Goal: Information Seeking & Learning: Learn about a topic

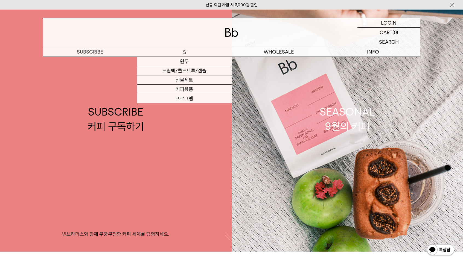
scroll to position [6, 0]
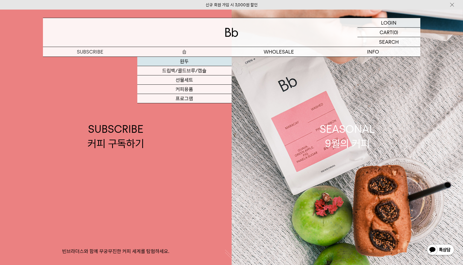
click at [182, 63] on link "원두" at bounding box center [184, 61] width 94 height 9
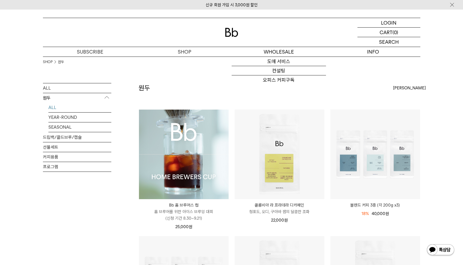
click at [329, 0] on div "신규 회원 가입 시 3,000원 할인" at bounding box center [231, 5] width 463 height 10
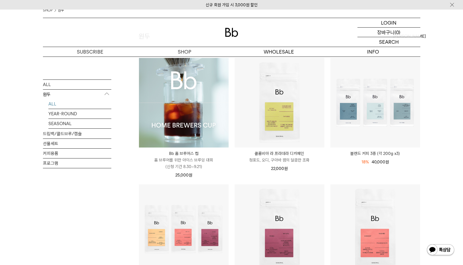
scroll to position [52, 0]
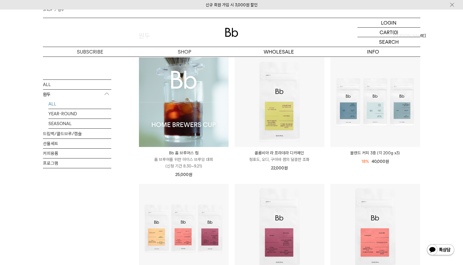
click at [233, 27] on div at bounding box center [231, 32] width 377 height 29
click at [233, 30] on img at bounding box center [231, 32] width 13 height 9
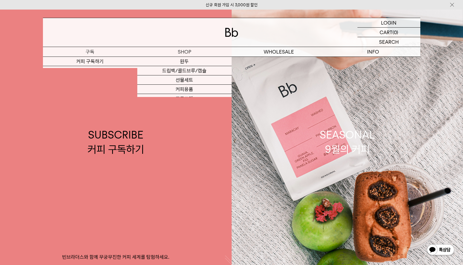
click at [99, 50] on p "구독" at bounding box center [90, 52] width 94 height 10
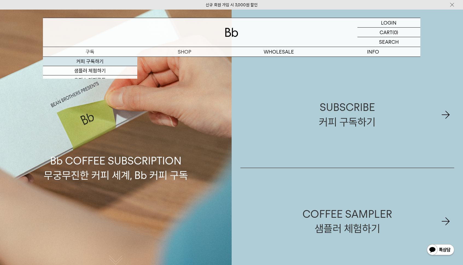
click at [88, 65] on link "커피 구독하기" at bounding box center [90, 61] width 94 height 9
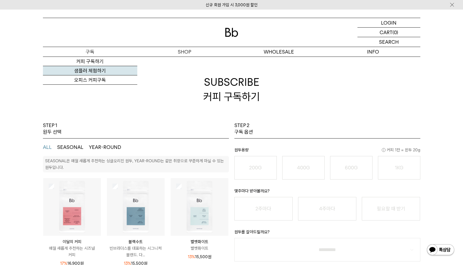
click at [92, 72] on link "샘플러 체험하기" at bounding box center [90, 70] width 94 height 9
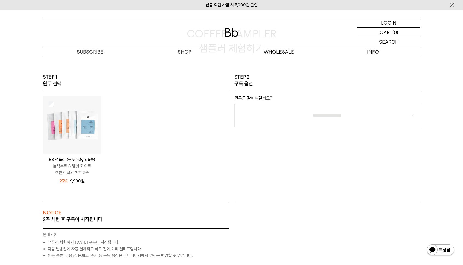
scroll to position [45, 0]
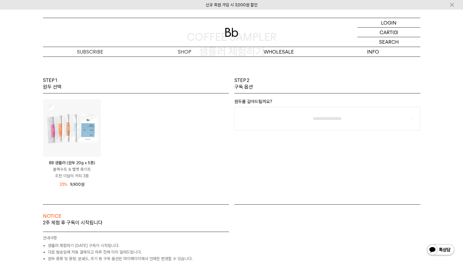
click at [85, 108] on img at bounding box center [72, 128] width 58 height 58
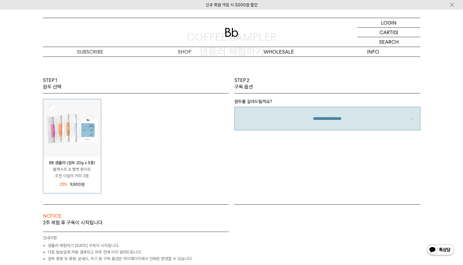
select select "**"
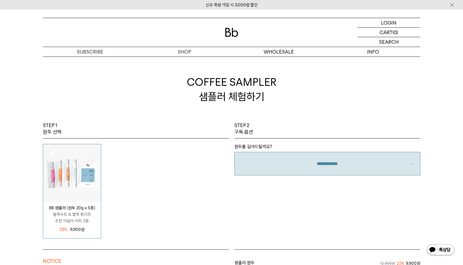
scroll to position [0, 0]
click at [320, 0] on div "신규 회원 가입 시 3,000원 할인" at bounding box center [231, 5] width 463 height 10
click at [88, 51] on p "구독" at bounding box center [90, 52] width 94 height 10
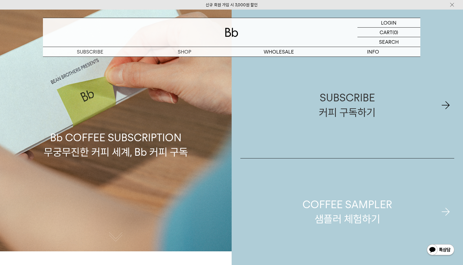
scroll to position [37, 0]
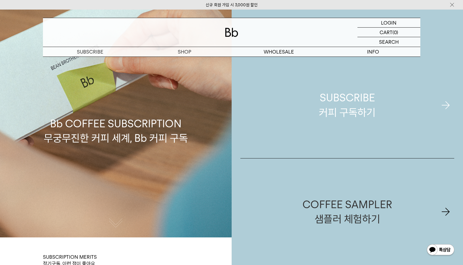
click at [351, 94] on div "SUBSCRIBE 커피 구독하기" at bounding box center [347, 104] width 57 height 29
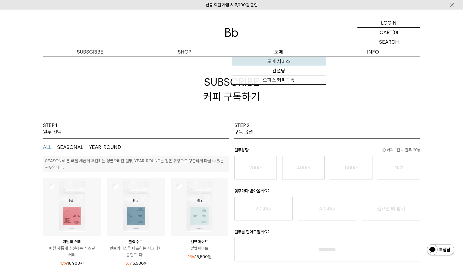
click at [280, 62] on link "도매 서비스" at bounding box center [279, 61] width 94 height 9
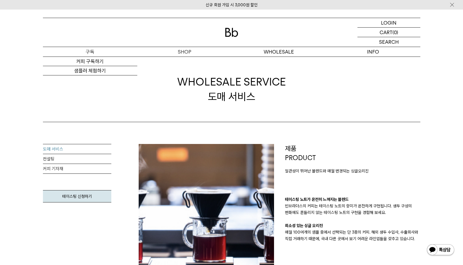
click at [92, 54] on p "구독" at bounding box center [90, 52] width 94 height 10
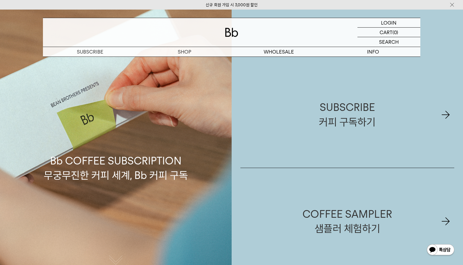
click at [91, 61] on div "Bb COFFEE SUBSCRIPTION 무궁무진한 커피 세계, Bb 커피 구독" at bounding box center [116, 142] width 232 height 265
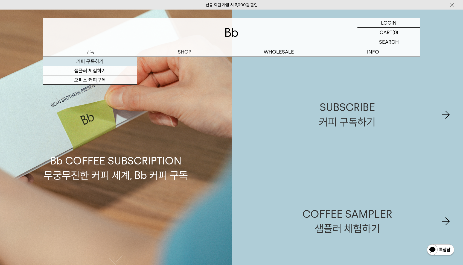
click at [90, 63] on link "커피 구독하기" at bounding box center [90, 61] width 94 height 9
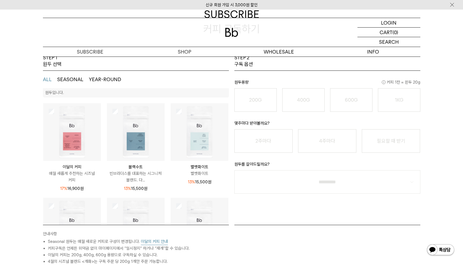
scroll to position [9, 0]
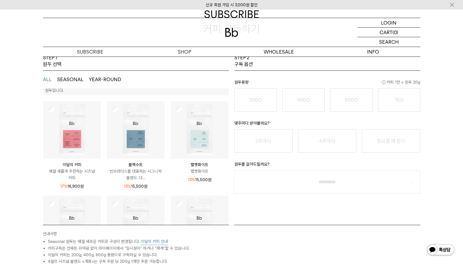
click at [160, 134] on img at bounding box center [136, 130] width 58 height 58
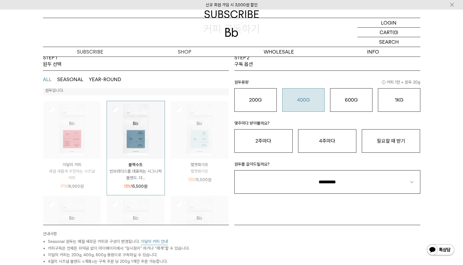
click at [302, 88] on div "원두용량 커피 1잔 = 윈두 20g 200G 16,900 원 400G 31,000 원 600G 43,000 원 1KG 49,900 원" at bounding box center [327, 91] width 186 height 41
click at [302, 92] on button "400G 31,000 원" at bounding box center [303, 100] width 42 height 24
click at [281, 148] on button "2주마다" at bounding box center [263, 141] width 58 height 24
click at [295, 122] on p "몇주마다 받아볼까요?" at bounding box center [327, 124] width 186 height 9
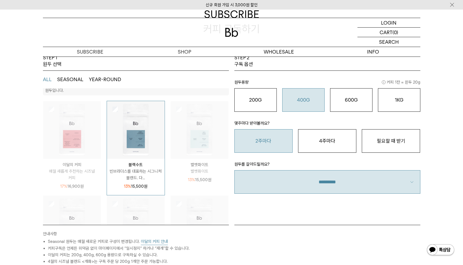
select select "**"
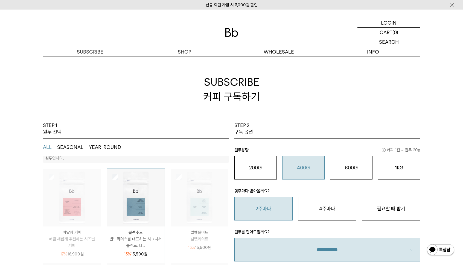
scroll to position [0, 0]
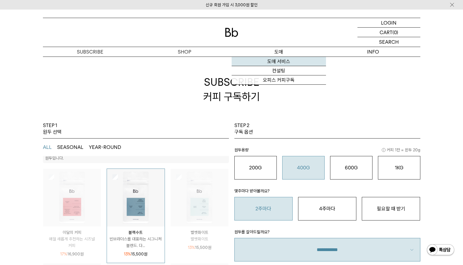
click at [280, 63] on link "도매 서비스" at bounding box center [279, 61] width 94 height 9
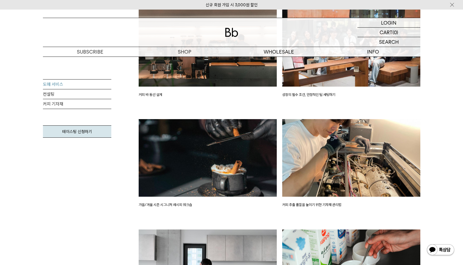
scroll to position [924, 0]
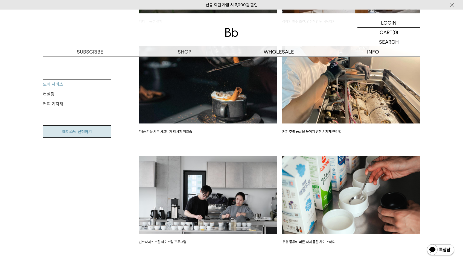
click at [98, 135] on link "테이스팅 신청하기" at bounding box center [77, 131] width 68 height 12
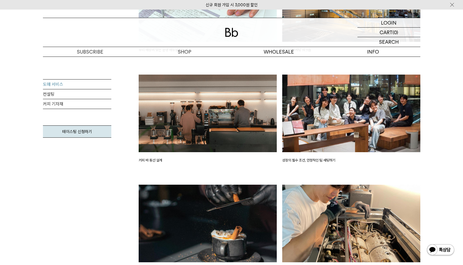
scroll to position [784, 0]
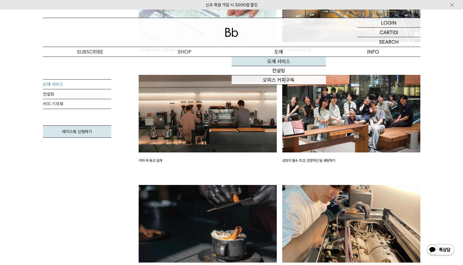
click at [282, 63] on link "도매 서비스" at bounding box center [279, 61] width 94 height 9
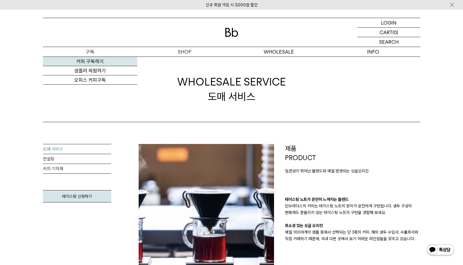
click at [88, 63] on link "커피 구독하기" at bounding box center [90, 61] width 94 height 9
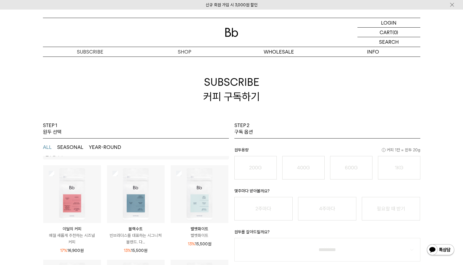
scroll to position [6, 0]
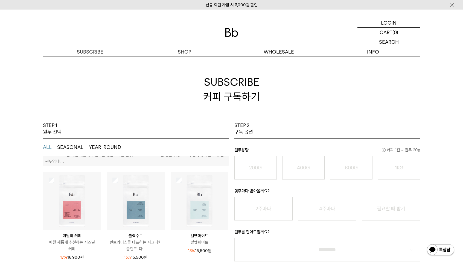
click at [74, 186] on img at bounding box center [72, 201] width 58 height 58
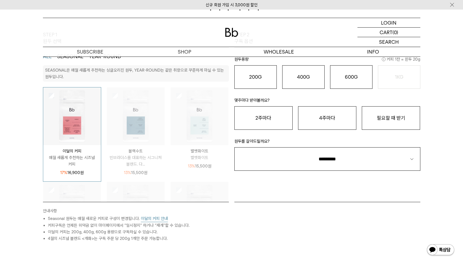
scroll to position [94, 0]
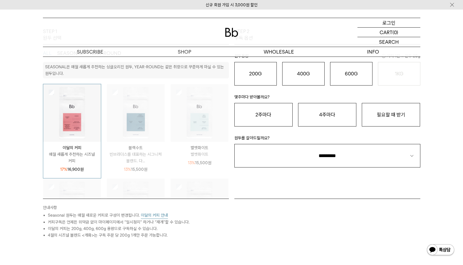
click at [392, 23] on p "로그인" at bounding box center [388, 22] width 13 height 9
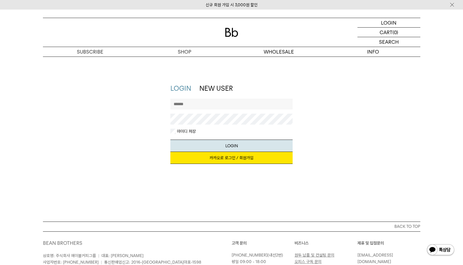
type input "**********"
click at [231, 145] on button "LOGIN" at bounding box center [231, 146] width 122 height 12
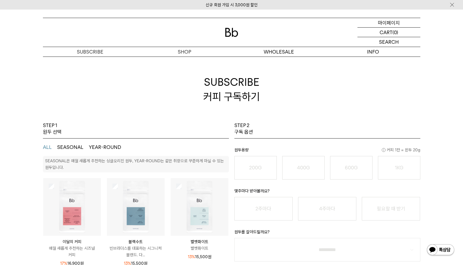
click at [392, 25] on p "마이페이지" at bounding box center [389, 22] width 22 height 9
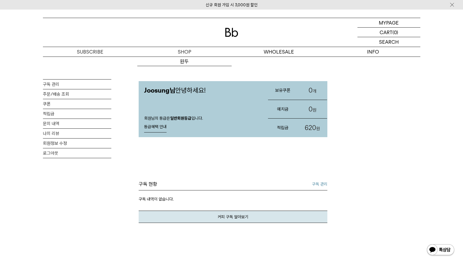
click at [229, 32] on img at bounding box center [231, 32] width 13 height 9
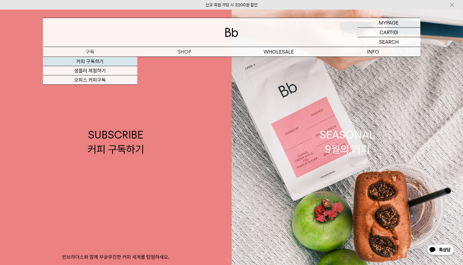
click at [93, 66] on link "커피 구독하기" at bounding box center [90, 61] width 94 height 9
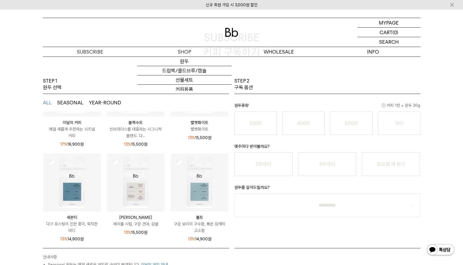
scroll to position [74, 0]
click at [235, 31] on img at bounding box center [231, 32] width 13 height 9
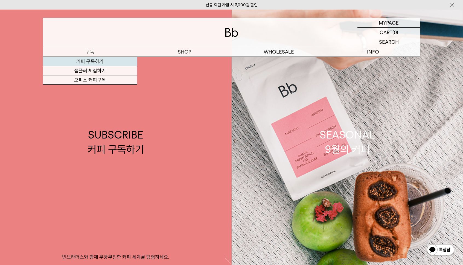
click at [89, 62] on link "커피 구독하기" at bounding box center [90, 61] width 94 height 9
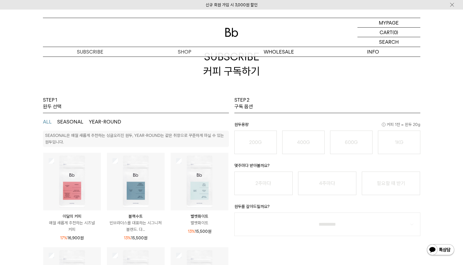
scroll to position [25, 0]
drag, startPoint x: 104, startPoint y: 4, endPoint x: 354, endPoint y: 21, distance: 250.1
click at [354, 21] on div at bounding box center [231, 32] width 377 height 29
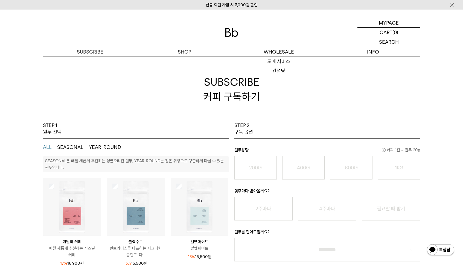
scroll to position [0, 0]
click at [235, 33] on img at bounding box center [231, 32] width 13 height 9
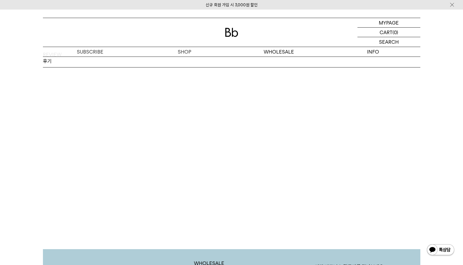
scroll to position [662, 0]
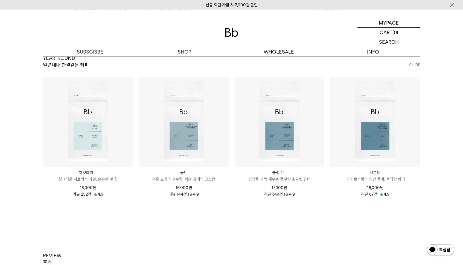
click at [230, 30] on img at bounding box center [231, 32] width 13 height 9
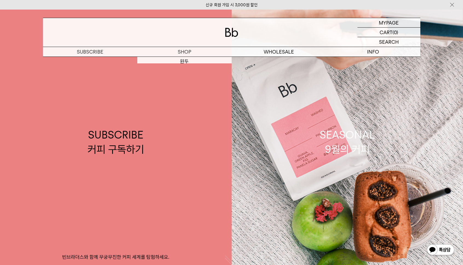
click at [241, 36] on div at bounding box center [231, 32] width 377 height 29
click at [237, 34] on img at bounding box center [231, 32] width 13 height 9
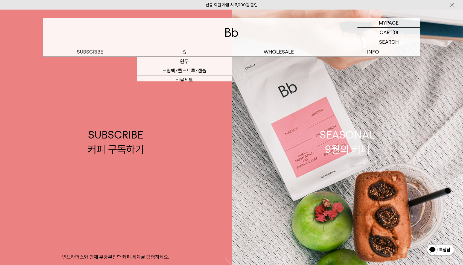
click at [190, 53] on p "숍" at bounding box center [184, 52] width 94 height 10
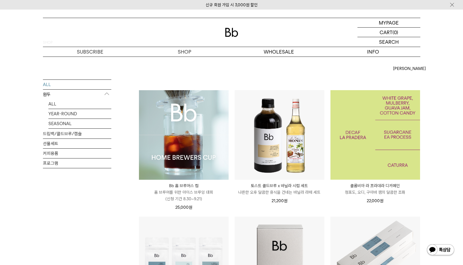
scroll to position [20, 0]
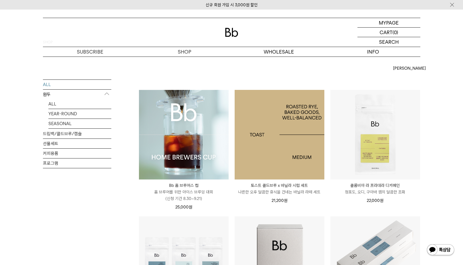
click at [323, 149] on img at bounding box center [280, 135] width 90 height 90
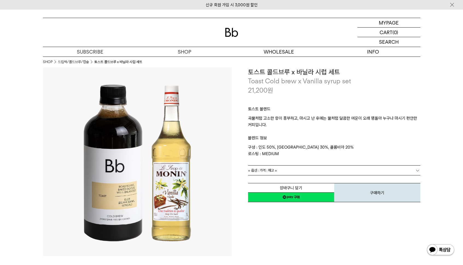
click at [306, 169] on link "= 옵션 : 가격 : 재고 =" at bounding box center [334, 171] width 172 height 10
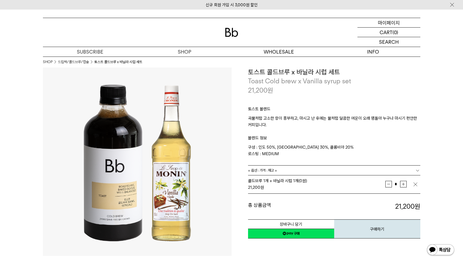
click at [382, 24] on p "마이페이지" at bounding box center [389, 22] width 22 height 9
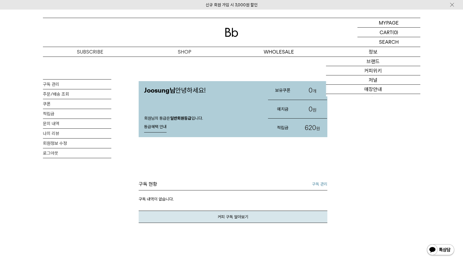
click at [380, 50] on p "정보" at bounding box center [373, 52] width 94 height 10
click at [373, 53] on p "정보" at bounding box center [373, 52] width 94 height 10
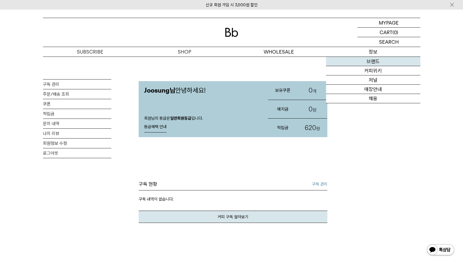
click at [374, 59] on link "브랜드" at bounding box center [373, 61] width 94 height 9
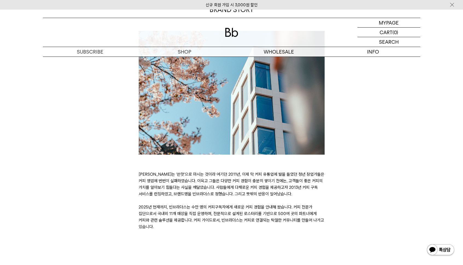
scroll to position [58, 0]
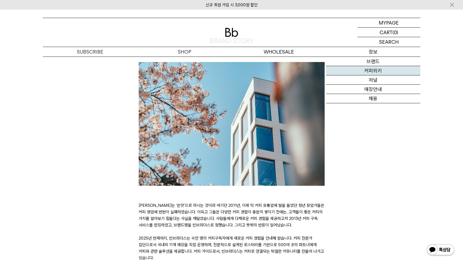
click at [377, 72] on link "커피위키" at bounding box center [373, 70] width 94 height 9
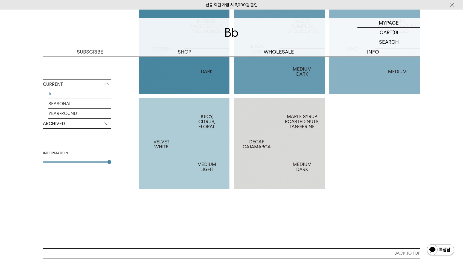
scroll to position [305, 0]
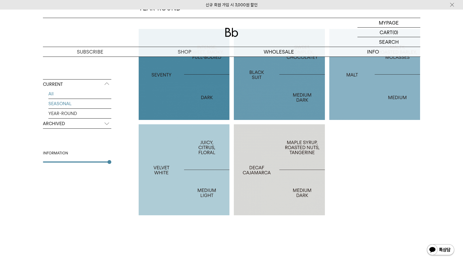
click at [66, 104] on link "SEASONAL" at bounding box center [79, 104] width 63 height 10
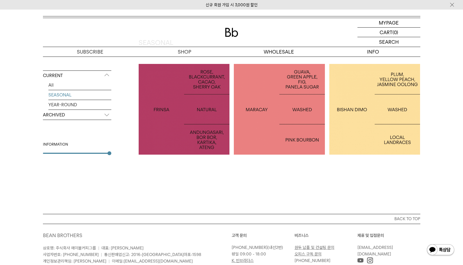
scroll to position [105, 0]
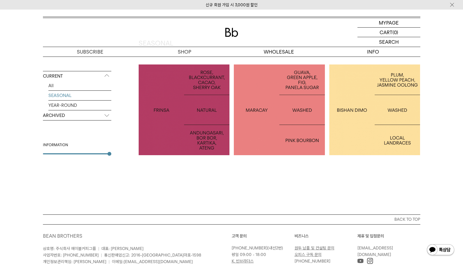
click at [81, 119] on p "ARCHIVED" at bounding box center [77, 116] width 68 height 10
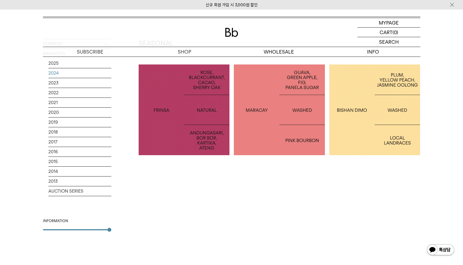
click at [54, 75] on link "2024" at bounding box center [79, 73] width 63 height 10
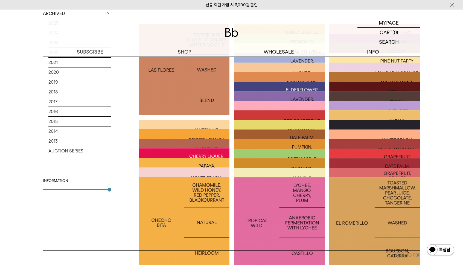
scroll to position [122, 0]
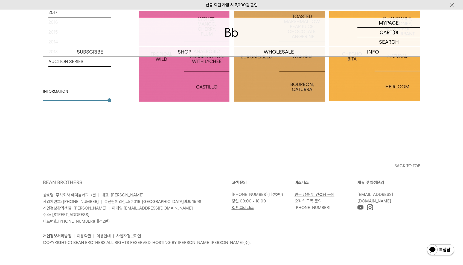
scroll to position [1399, 0]
click at [73, 102] on div "CURRENT All SEASONAL YEAR-ROUND ARCHIVED 2025 2024 2023 2022 2021 2020 2019 201…" at bounding box center [77, 30] width 68 height 241
click at [73, 98] on div "INFORMATION" at bounding box center [77, 95] width 68 height 12
click at [74, 99] on div "INFORMATION" at bounding box center [77, 95] width 68 height 12
drag, startPoint x: 77, startPoint y: 102, endPoint x: 73, endPoint y: 98, distance: 5.4
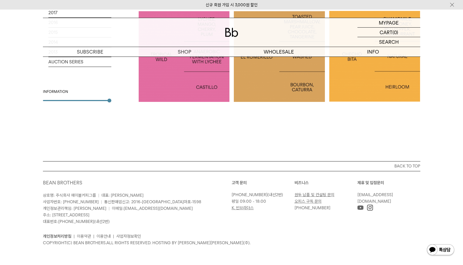
click at [73, 98] on div "CURRENT All SEASONAL YEAR-ROUND ARCHIVED 2025 2024 2023 2022 2021 2020 2019 201…" at bounding box center [77, 30] width 68 height 241
type input "*"
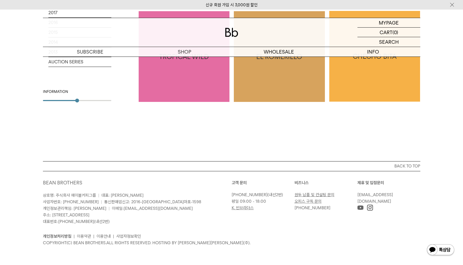
click at [83, 103] on div "CURRENT All SEASONAL YEAR-ROUND ARCHIVED 2025 2024 2023 2022 2021 2020 2019 201…" at bounding box center [77, 30] width 68 height 241
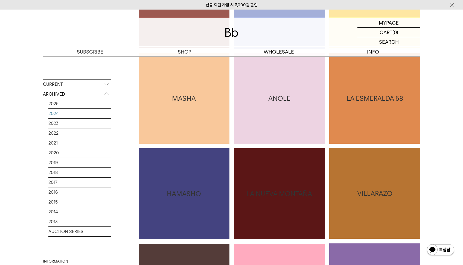
scroll to position [221, 0]
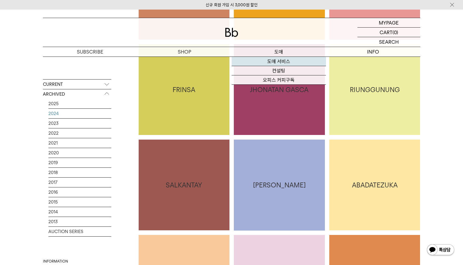
click at [287, 60] on link "도매 서비스" at bounding box center [279, 61] width 94 height 9
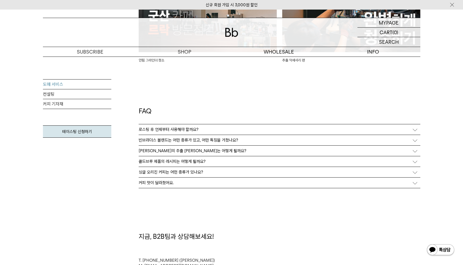
scroll to position [1369, 0]
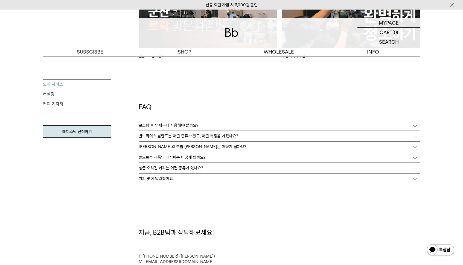
click at [313, 120] on div "로스팅 후 언제부터 사용해야 할까요?" at bounding box center [280, 125] width 282 height 10
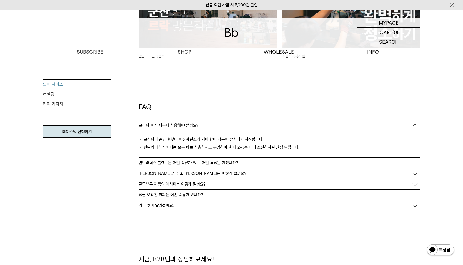
click at [325, 158] on div "빈브라더스 블렌드는 어떤 종류가 있고, 어떤 특징을 가졌나요?" at bounding box center [280, 163] width 282 height 10
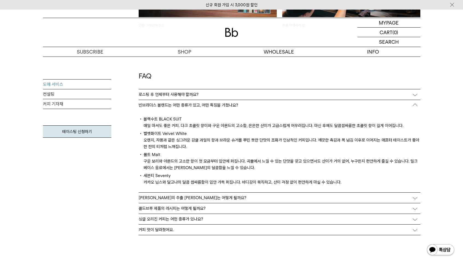
scroll to position [1402, 0]
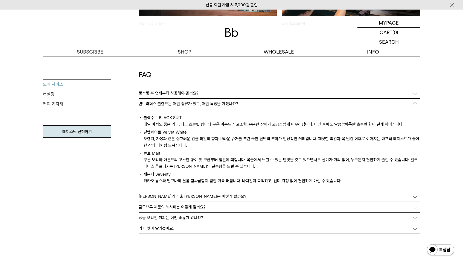
click at [350, 198] on div "블렌드의 추출 레시피는 어떻게 될까요?" at bounding box center [280, 196] width 282 height 10
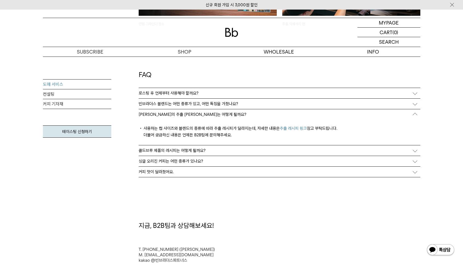
click at [232, 35] on img at bounding box center [231, 32] width 13 height 9
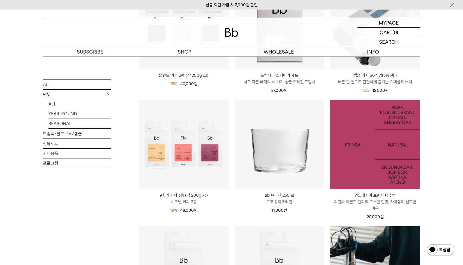
scroll to position [282, 0]
